Goal: Task Accomplishment & Management: Manage account settings

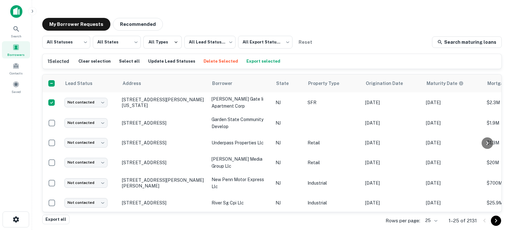
click at [430, 220] on body "Search Borrowers Contacts Saved My Borrower Requests Recommended All Statuses *…" at bounding box center [256, 115] width 512 height 230
click at [426, 170] on li "50" at bounding box center [432, 171] width 22 height 12
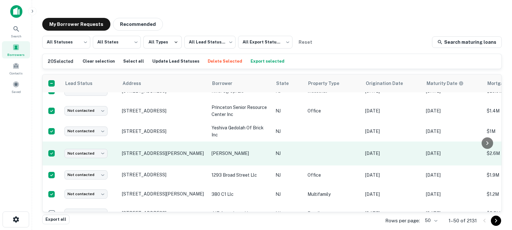
scroll to position [313, 0]
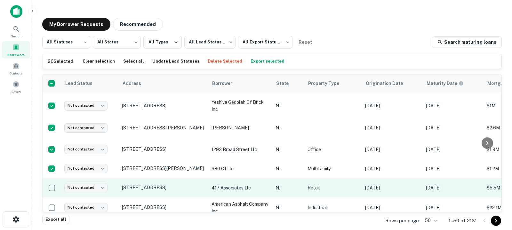
drag, startPoint x: 53, startPoint y: 197, endPoint x: 54, endPoint y: 186, distance: 10.6
click at [54, 186] on td at bounding box center [52, 188] width 19 height 19
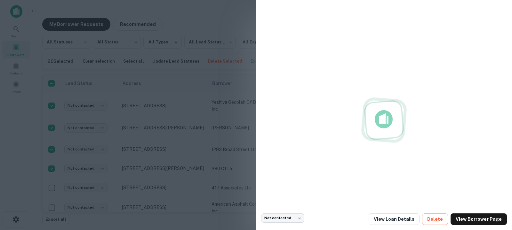
click at [54, 183] on div at bounding box center [256, 115] width 512 height 230
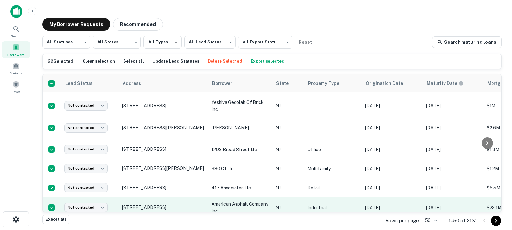
scroll to position [338, 0]
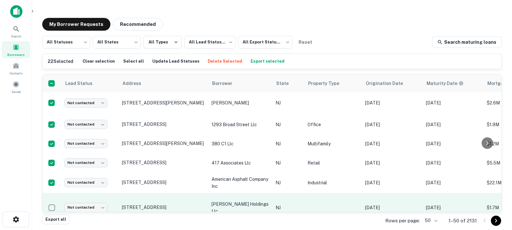
click at [53, 193] on td at bounding box center [52, 207] width 19 height 29
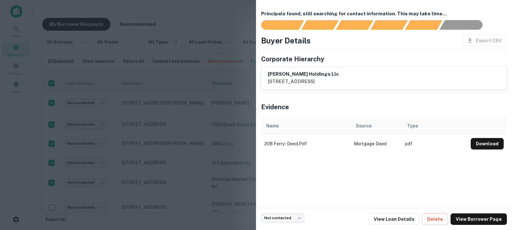
click at [52, 196] on div at bounding box center [256, 115] width 512 height 230
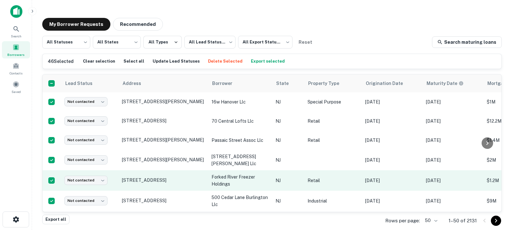
scroll to position [824, 0]
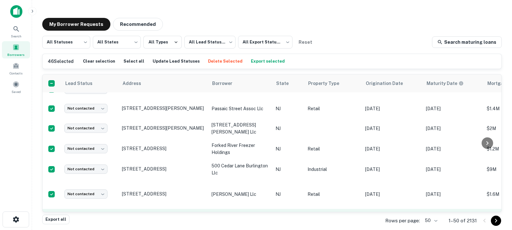
click at [52, 209] on td at bounding box center [52, 220] width 19 height 22
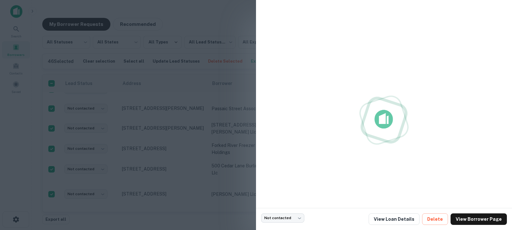
click at [52, 188] on div at bounding box center [256, 115] width 512 height 230
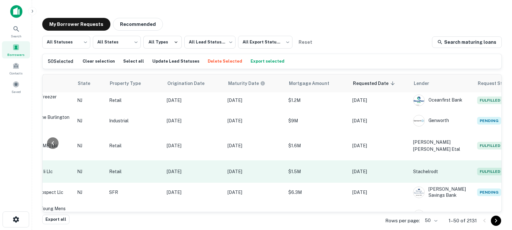
scroll to position [873, 229]
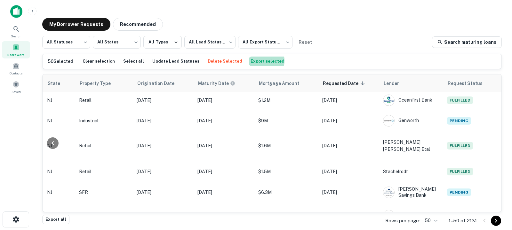
click at [249, 61] on button "Export selected" at bounding box center [267, 62] width 37 height 10
